Goal: Transaction & Acquisition: Purchase product/service

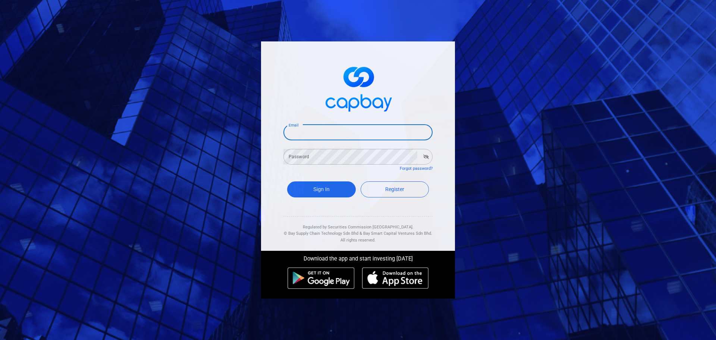
click at [327, 134] on input "Email" at bounding box center [357, 133] width 149 height 16
type input "[EMAIL_ADDRESS][DOMAIN_NAME]"
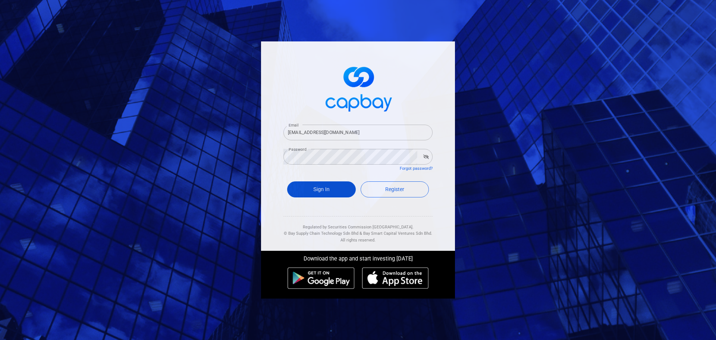
click at [324, 188] on button "Sign In" at bounding box center [321, 189] width 69 height 16
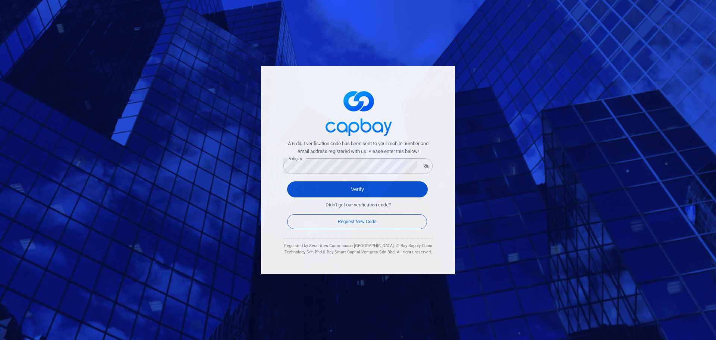
click at [364, 190] on button "Verify" at bounding box center [357, 189] width 141 height 16
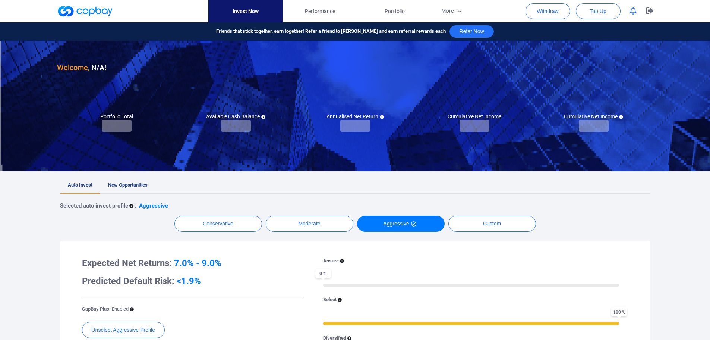
checkbox input "true"
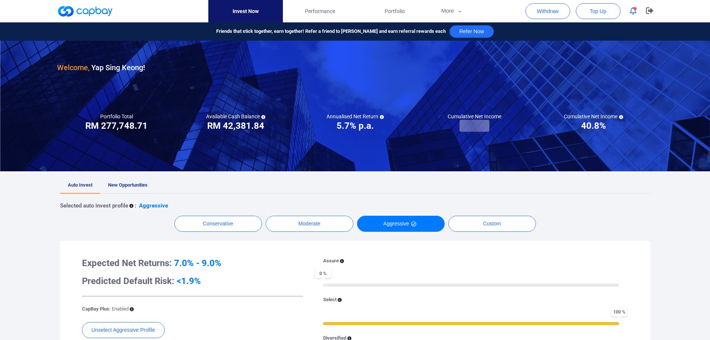
click at [122, 184] on span "New Opportunities" at bounding box center [128, 185] width 40 height 6
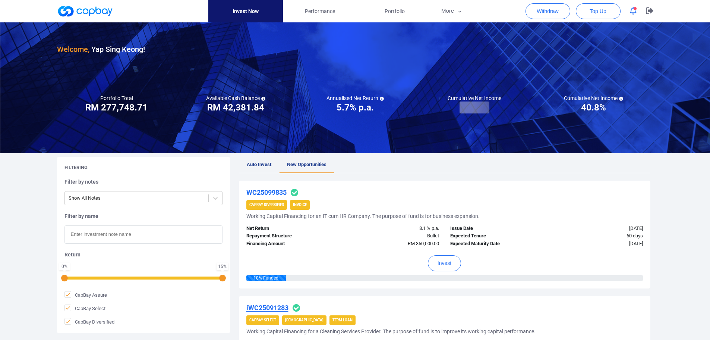
click at [356, 259] on div "Invest" at bounding box center [445, 261] width 397 height 27
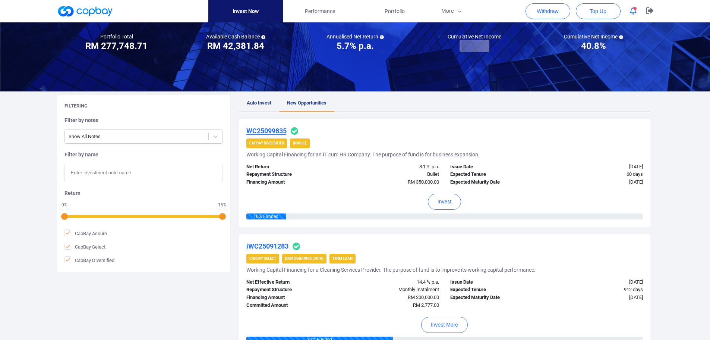
scroll to position [75, 0]
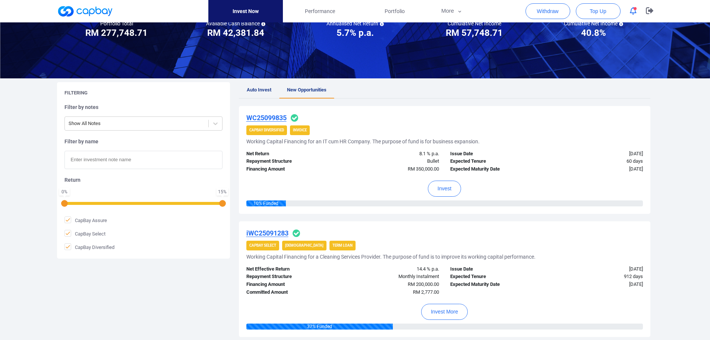
click at [368, 310] on div "Invest More" at bounding box center [445, 309] width 397 height 27
click at [353, 308] on div "Invest More" at bounding box center [445, 309] width 397 height 27
click at [267, 233] on u "iWC25091283" at bounding box center [268, 233] width 42 height 8
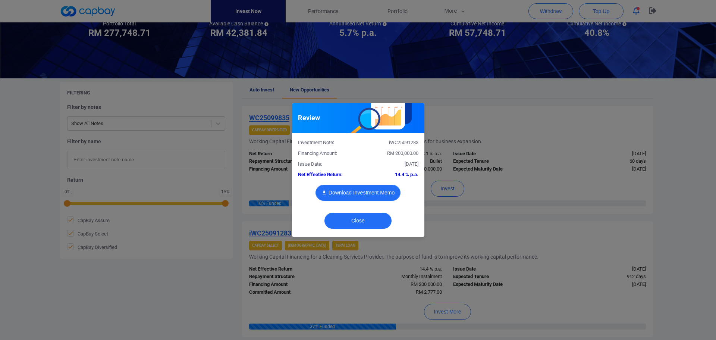
click at [369, 190] on button "Download Investment Memo" at bounding box center [358, 193] width 85 height 16
click at [93, 291] on div "Review Investment Note: iWC25091283 Financing Amount: RM 200,000.00 Issue Date:…" at bounding box center [358, 170] width 716 height 340
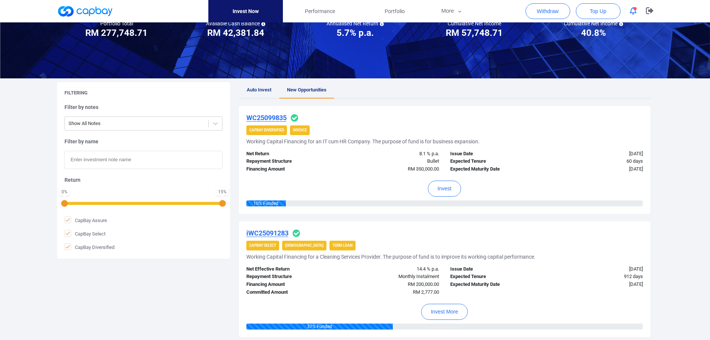
click at [568, 308] on div "Invest More" at bounding box center [445, 309] width 397 height 27
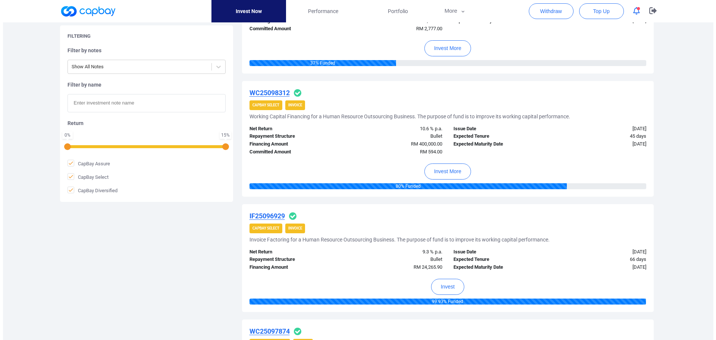
scroll to position [336, 0]
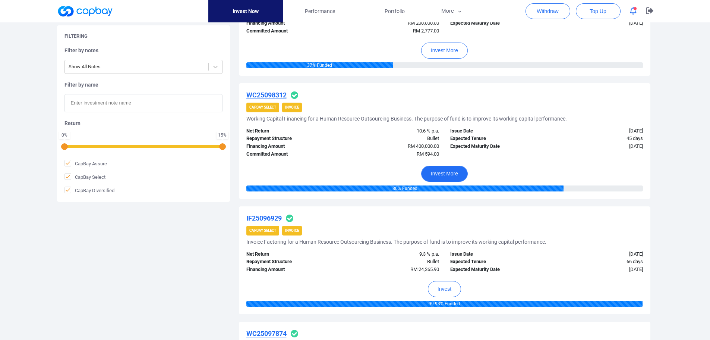
click at [448, 175] on button "Invest More" at bounding box center [444, 174] width 47 height 16
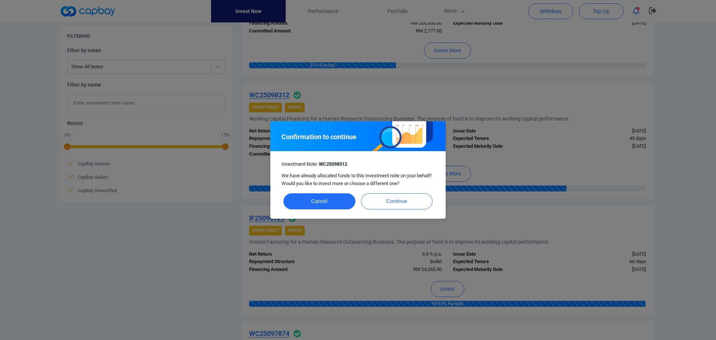
click at [483, 203] on div "Confirmation to continue Investment Note: WC25098312 We have already allocated …" at bounding box center [358, 170] width 716 height 340
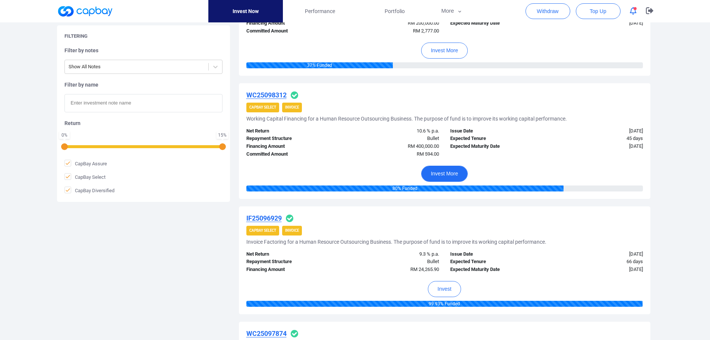
click at [444, 173] on button "Invest More" at bounding box center [444, 174] width 47 height 16
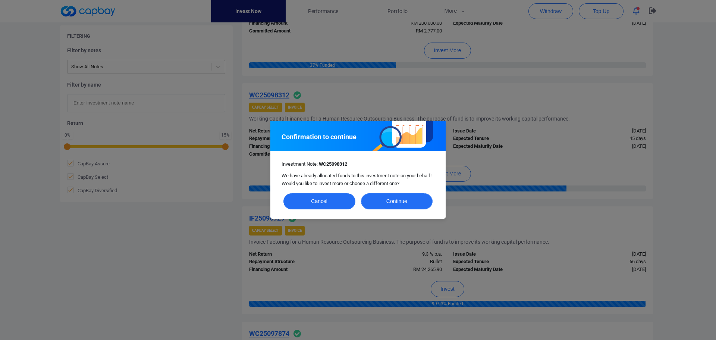
click at [396, 201] on button "Continue" at bounding box center [397, 201] width 72 height 16
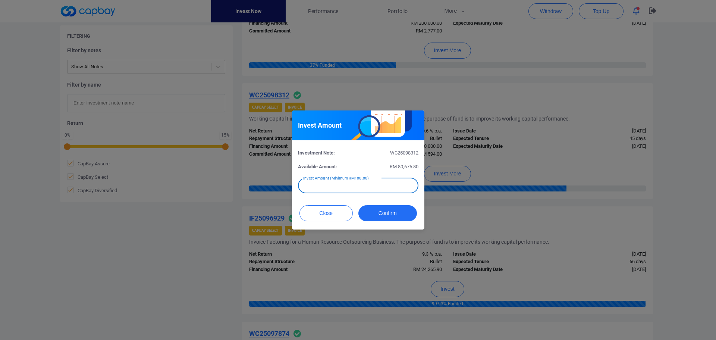
click at [368, 184] on input "text" at bounding box center [358, 186] width 120 height 16
type input "RM 5,000"
click at [396, 215] on button "Confirm" at bounding box center [387, 213] width 59 height 16
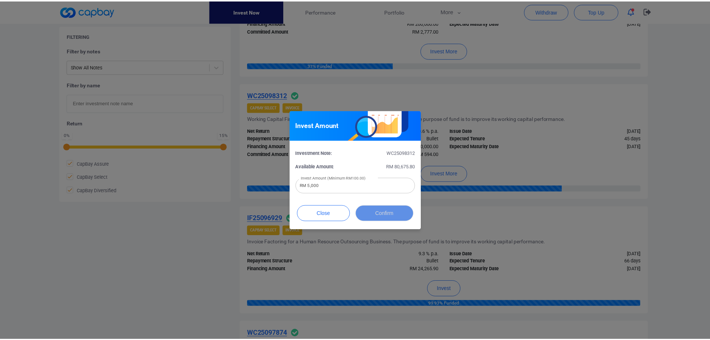
scroll to position [304, 0]
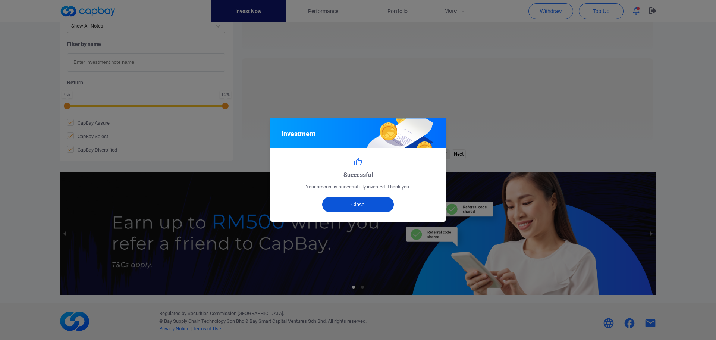
click at [359, 206] on button "Close" at bounding box center [358, 205] width 72 height 16
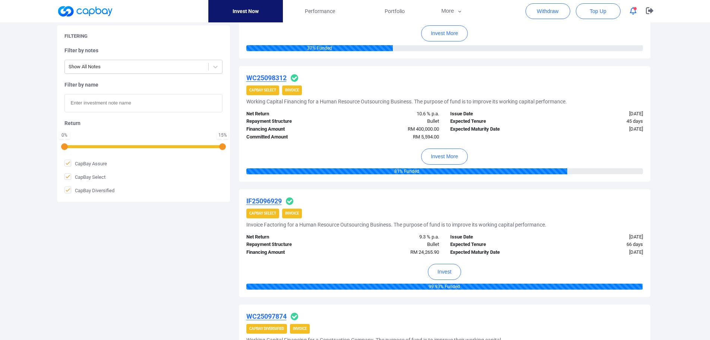
scroll to position [373, 0]
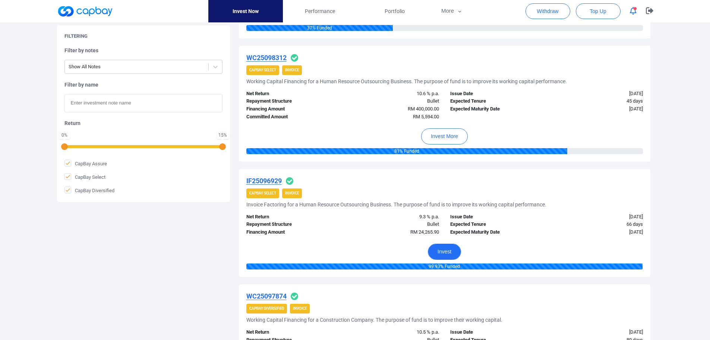
click at [449, 252] on button "Invest" at bounding box center [444, 252] width 33 height 16
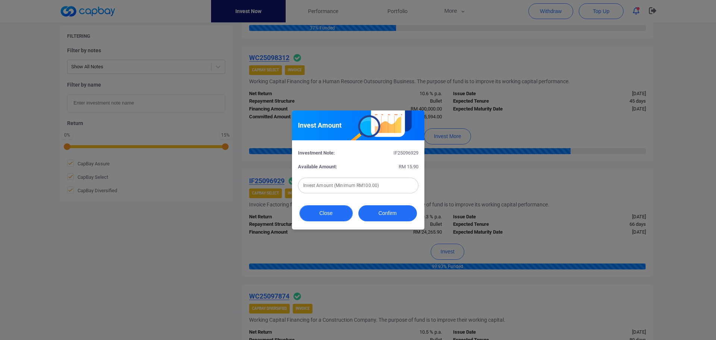
click at [327, 215] on button "Close" at bounding box center [325, 213] width 53 height 16
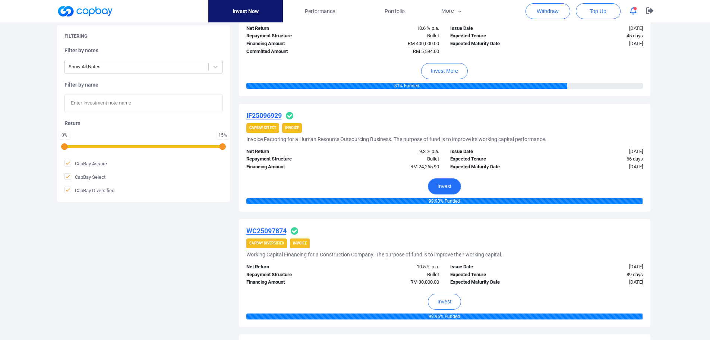
scroll to position [448, 0]
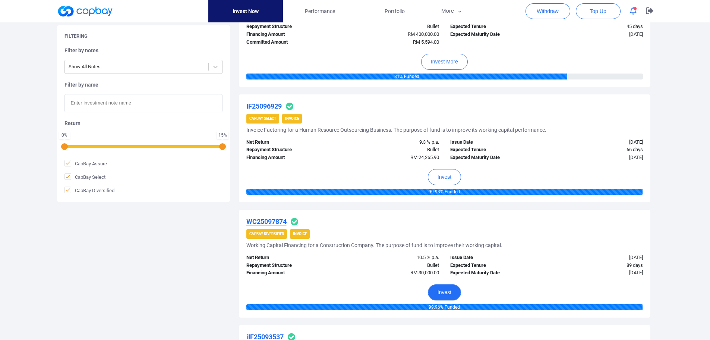
click at [448, 291] on button "Invest" at bounding box center [444, 292] width 33 height 16
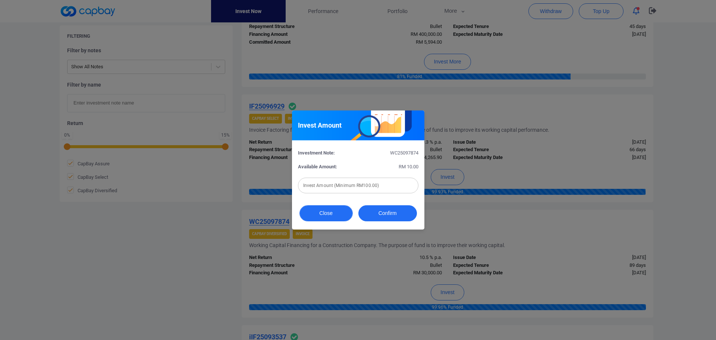
click at [336, 216] on button "Close" at bounding box center [325, 213] width 53 height 16
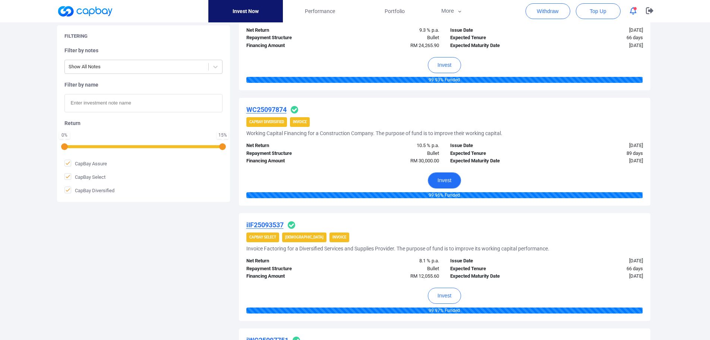
scroll to position [597, 0]
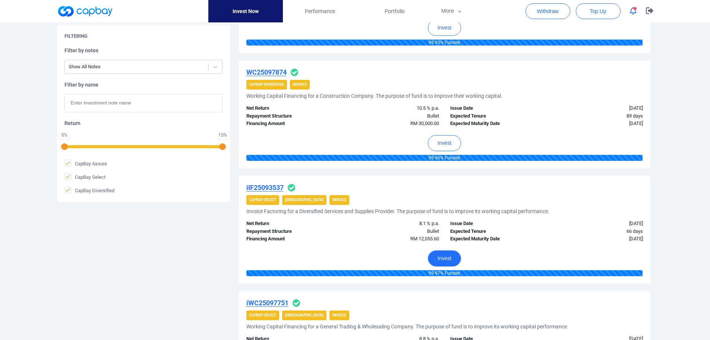
click at [453, 260] on button "Invest" at bounding box center [444, 258] width 33 height 16
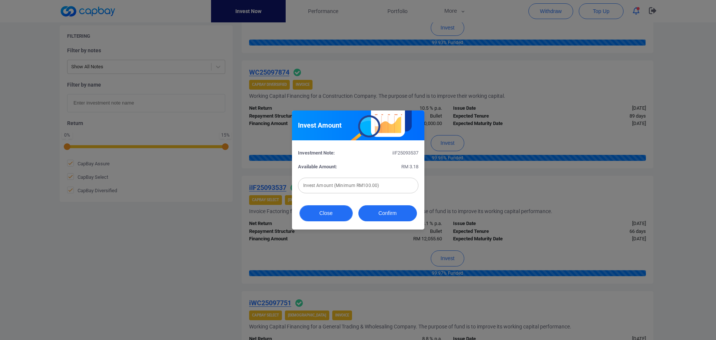
click at [333, 214] on button "Close" at bounding box center [325, 213] width 53 height 16
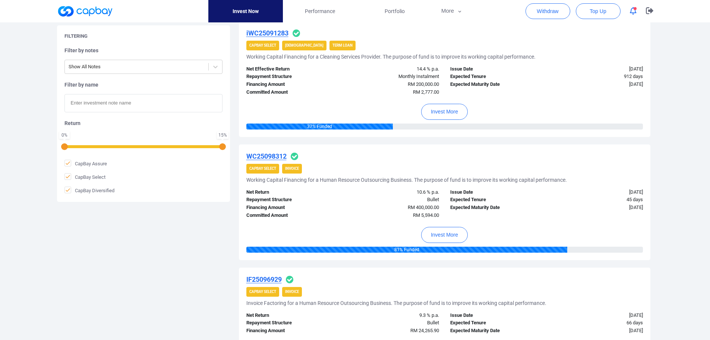
scroll to position [261, 0]
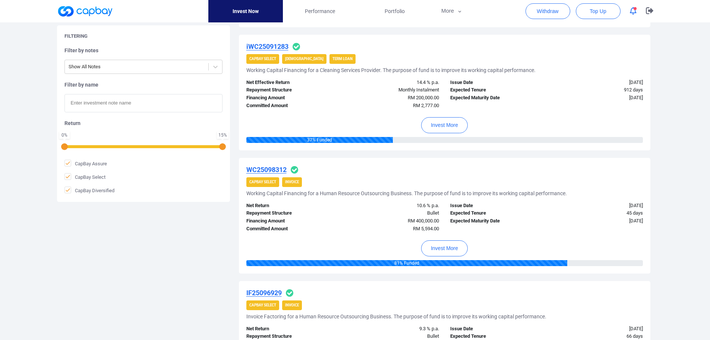
click at [527, 284] on div "IF25096929 CapBay Select Invoice Invoice Factoring for a Human Resource Outsour…" at bounding box center [445, 335] width 412 height 108
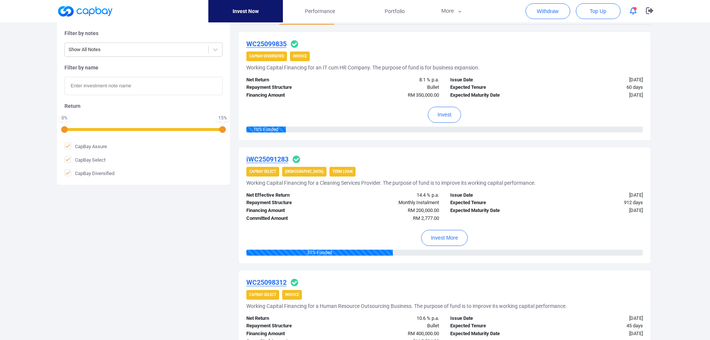
scroll to position [112, 0]
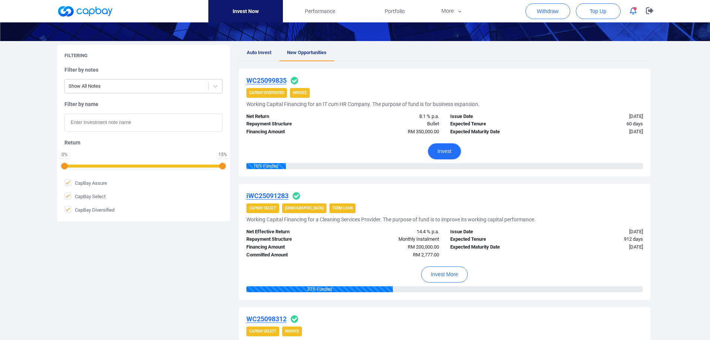
click at [447, 153] on button "Invest" at bounding box center [444, 151] width 33 height 16
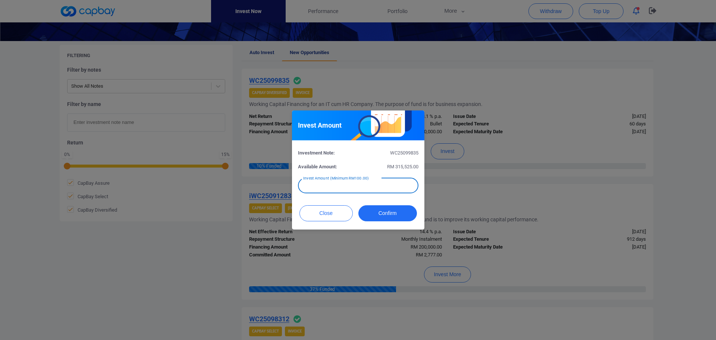
click at [364, 185] on input "text" at bounding box center [358, 186] width 120 height 16
type input "RM 5,000"
click at [393, 214] on button "Confirm" at bounding box center [387, 213] width 59 height 16
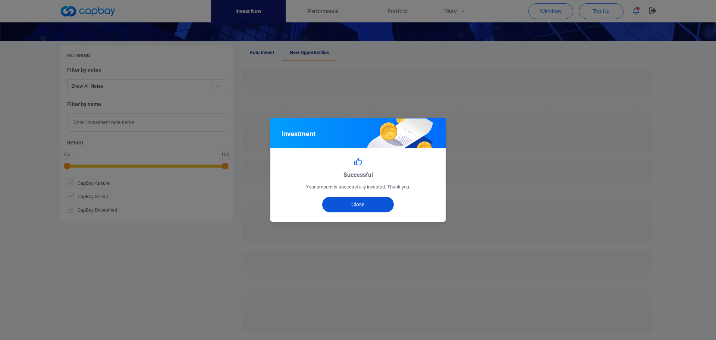
click at [349, 205] on button "Close" at bounding box center [358, 205] width 72 height 16
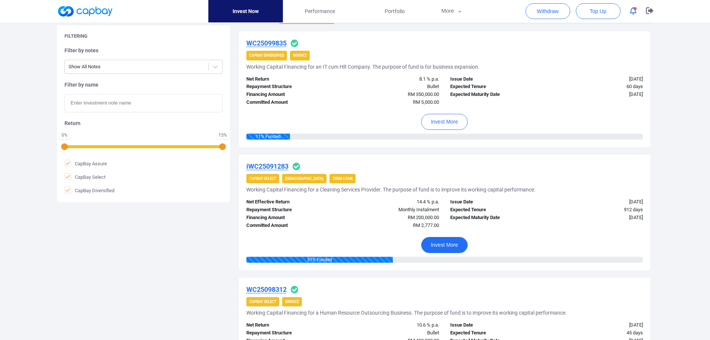
click at [446, 248] on button "Invest More" at bounding box center [444, 245] width 47 height 16
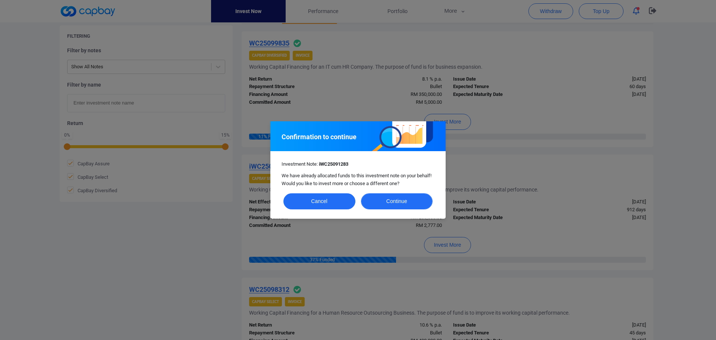
click at [400, 201] on button "Continue" at bounding box center [397, 201] width 72 height 16
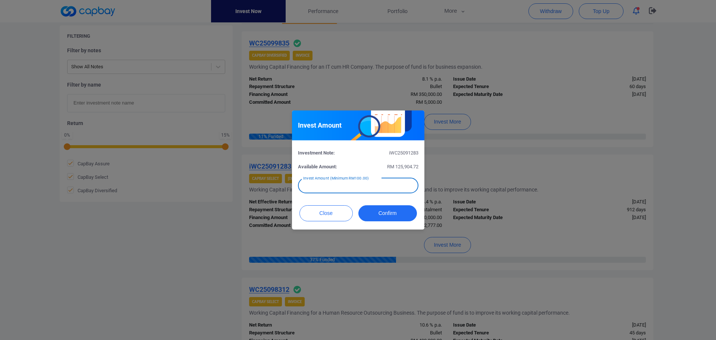
click at [393, 188] on input "text" at bounding box center [358, 186] width 120 height 16
type input "RM 5,000"
click at [383, 211] on button "Confirm" at bounding box center [387, 213] width 59 height 16
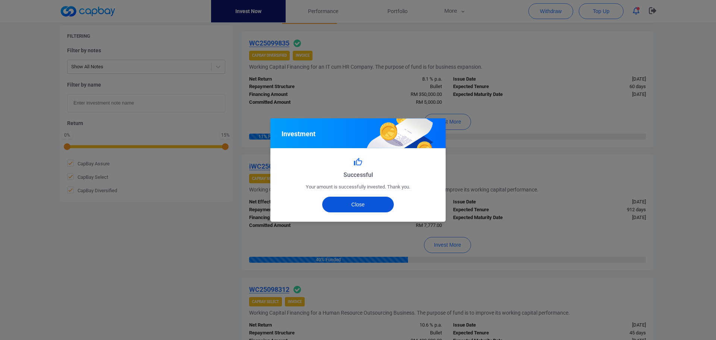
click at [355, 205] on button "Close" at bounding box center [358, 205] width 72 height 16
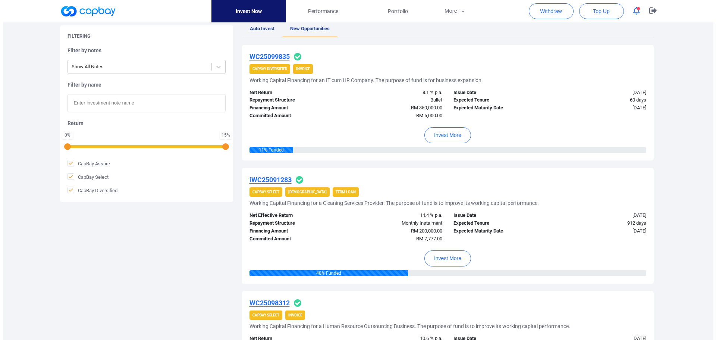
scroll to position [0, 0]
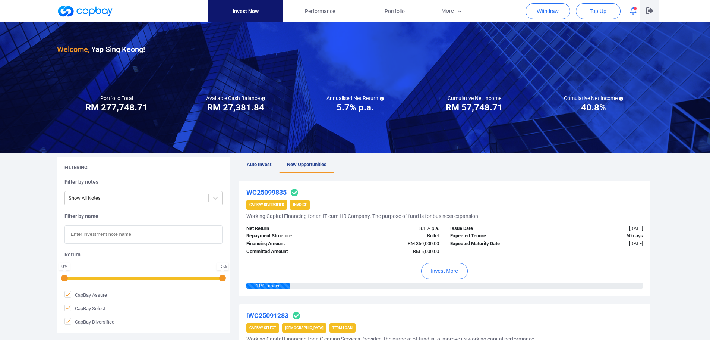
click at [652, 10] on icon "button" at bounding box center [649, 10] width 7 height 7
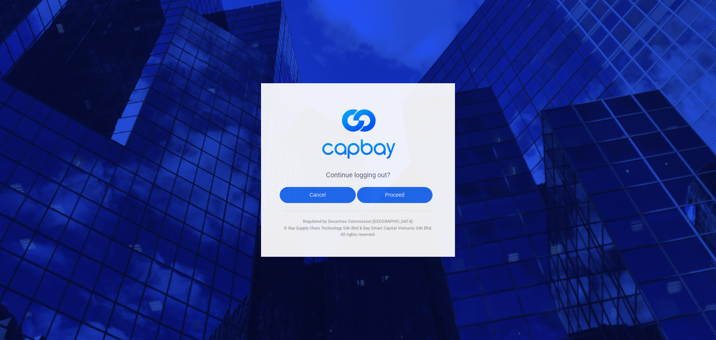
click at [404, 192] on button "Proceed" at bounding box center [395, 195] width 76 height 16
